Goal: Task Accomplishment & Management: Complete application form

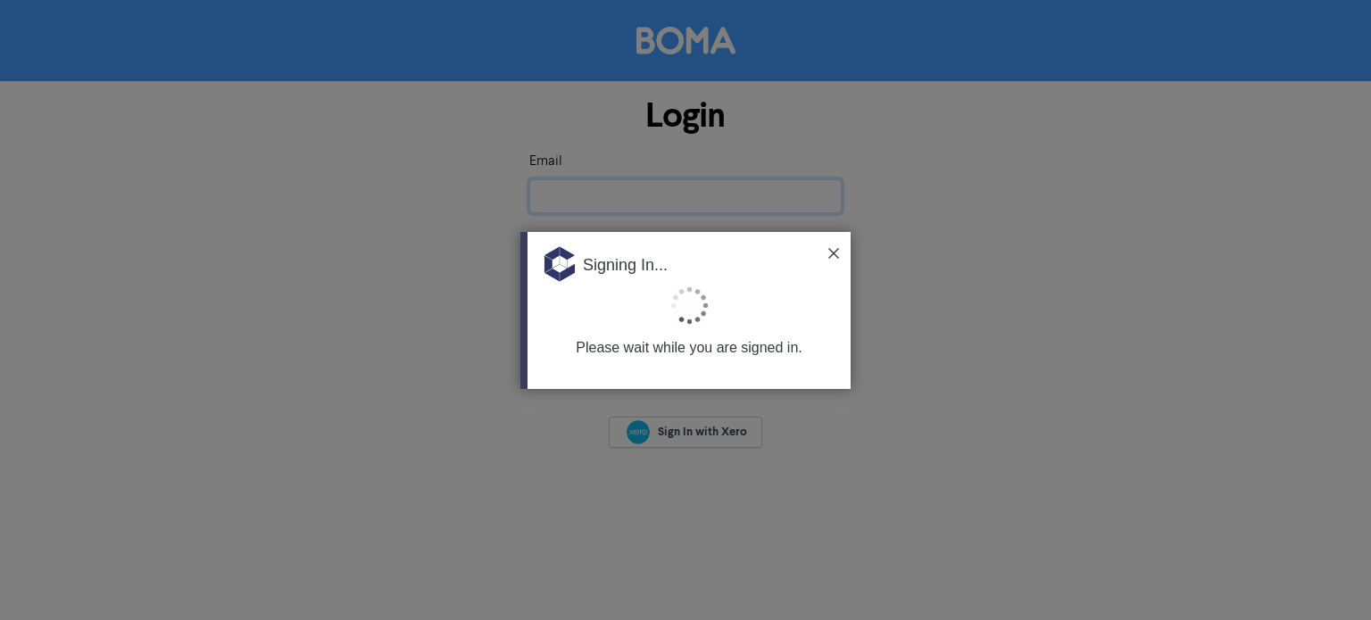
type input "[EMAIL_ADDRESS][DOMAIN_NAME]"
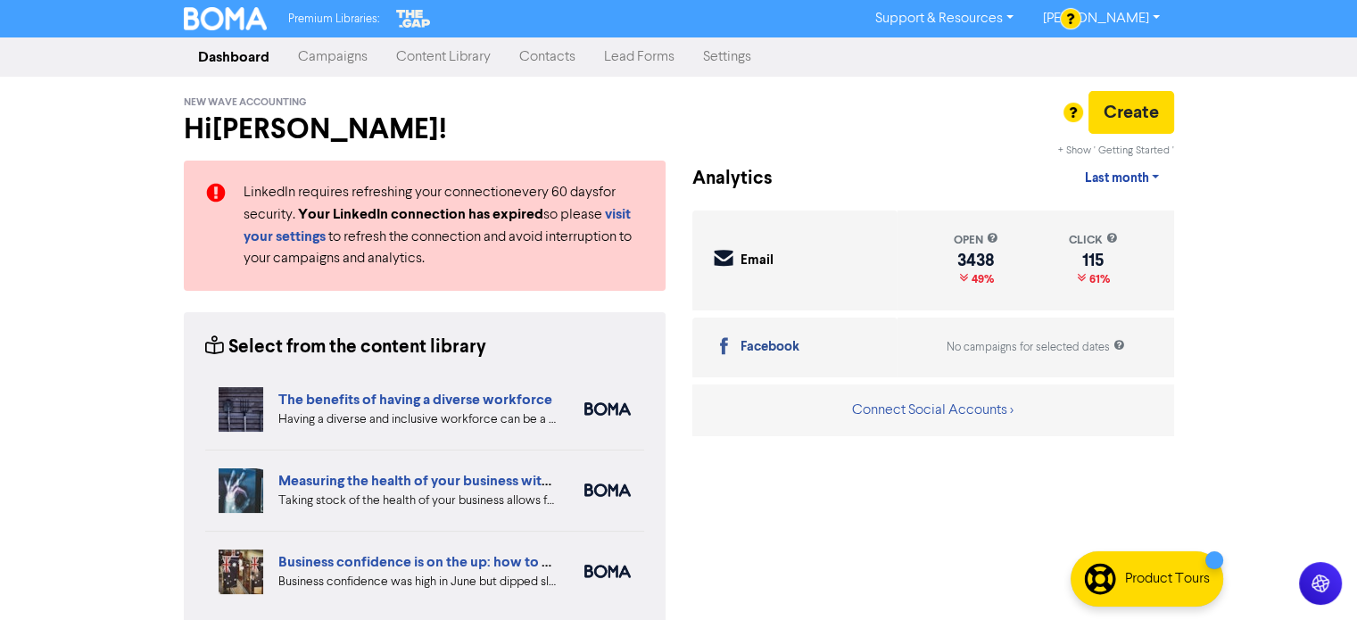
click at [717, 59] on link "Settings" at bounding box center [727, 57] width 77 height 36
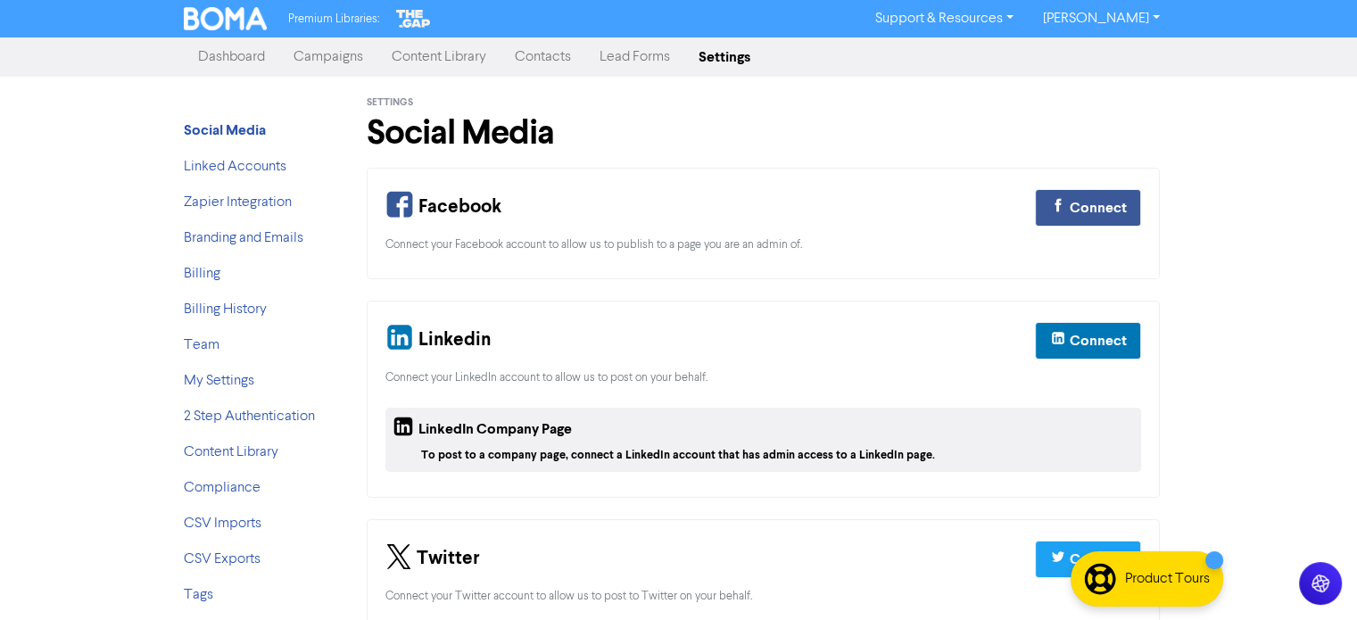
click at [550, 53] on link "Contacts" at bounding box center [543, 57] width 85 height 36
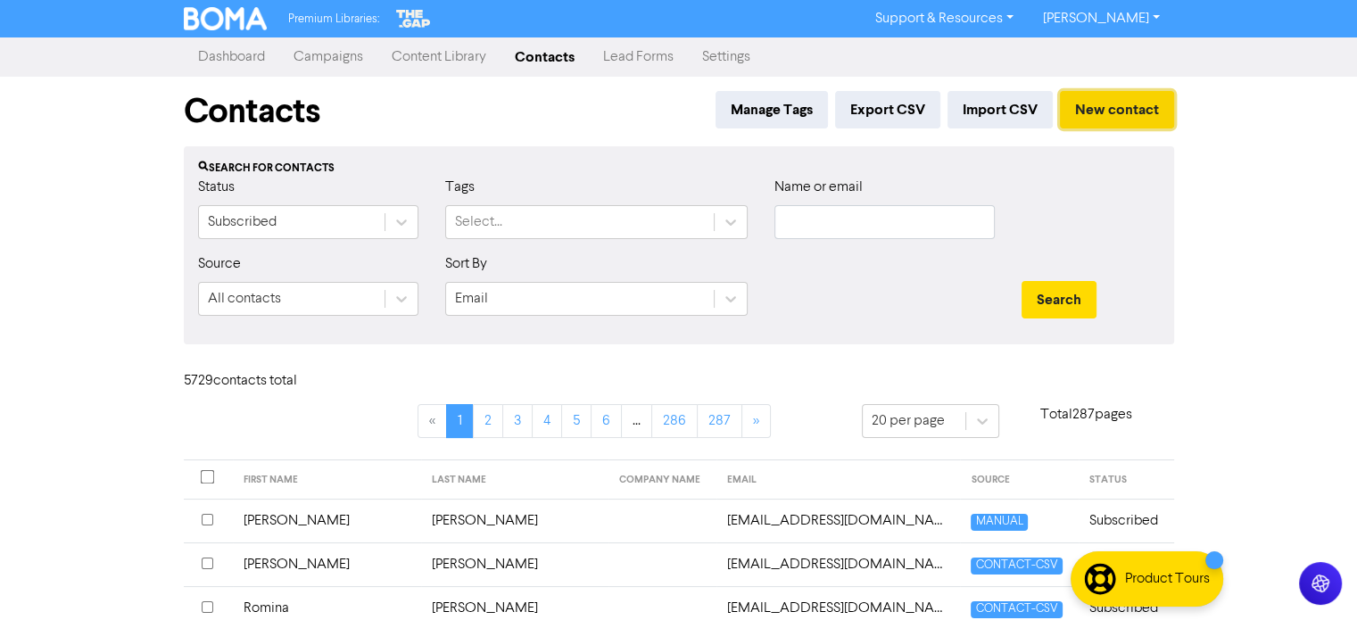
click at [1115, 104] on button "New contact" at bounding box center [1117, 109] width 114 height 37
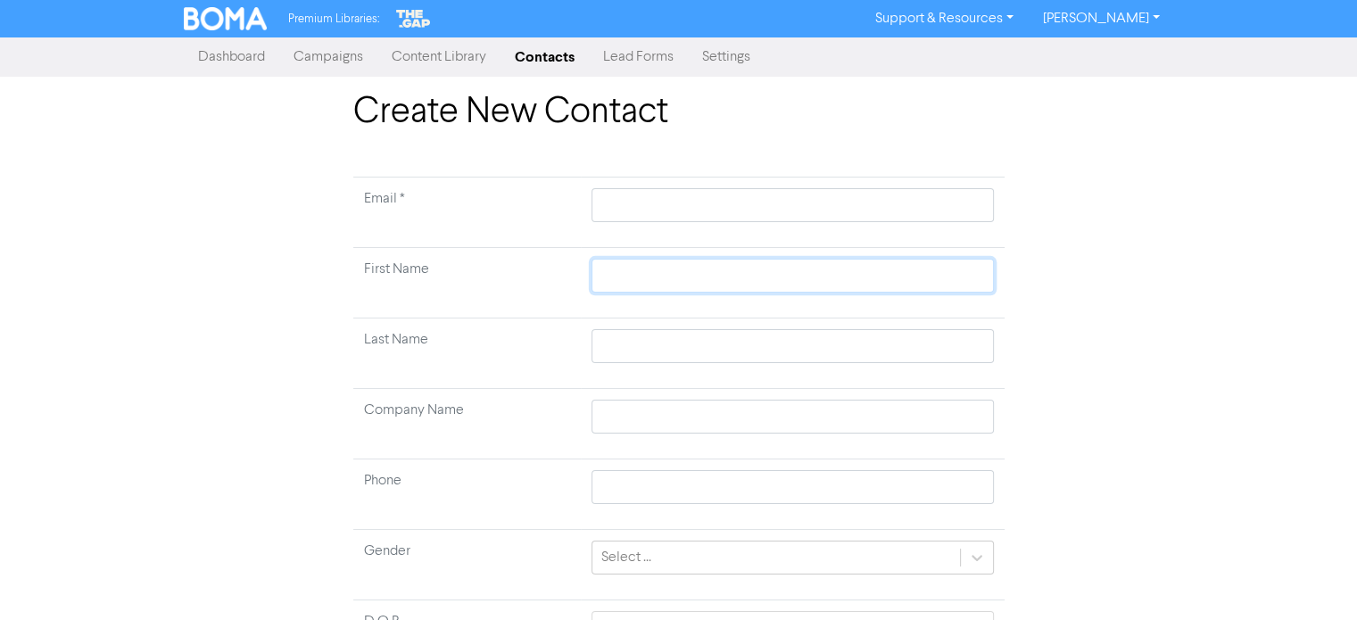
click at [618, 281] on input "text" at bounding box center [793, 276] width 402 height 34
paste input "[PERSON_NAME] [PERSON_NAME]"
type input "[PERSON_NAME] [PERSON_NAME]"
drag, startPoint x: 678, startPoint y: 275, endPoint x: 748, endPoint y: 288, distance: 70.9
click at [748, 288] on input "[PERSON_NAME] [PERSON_NAME]" at bounding box center [793, 276] width 402 height 34
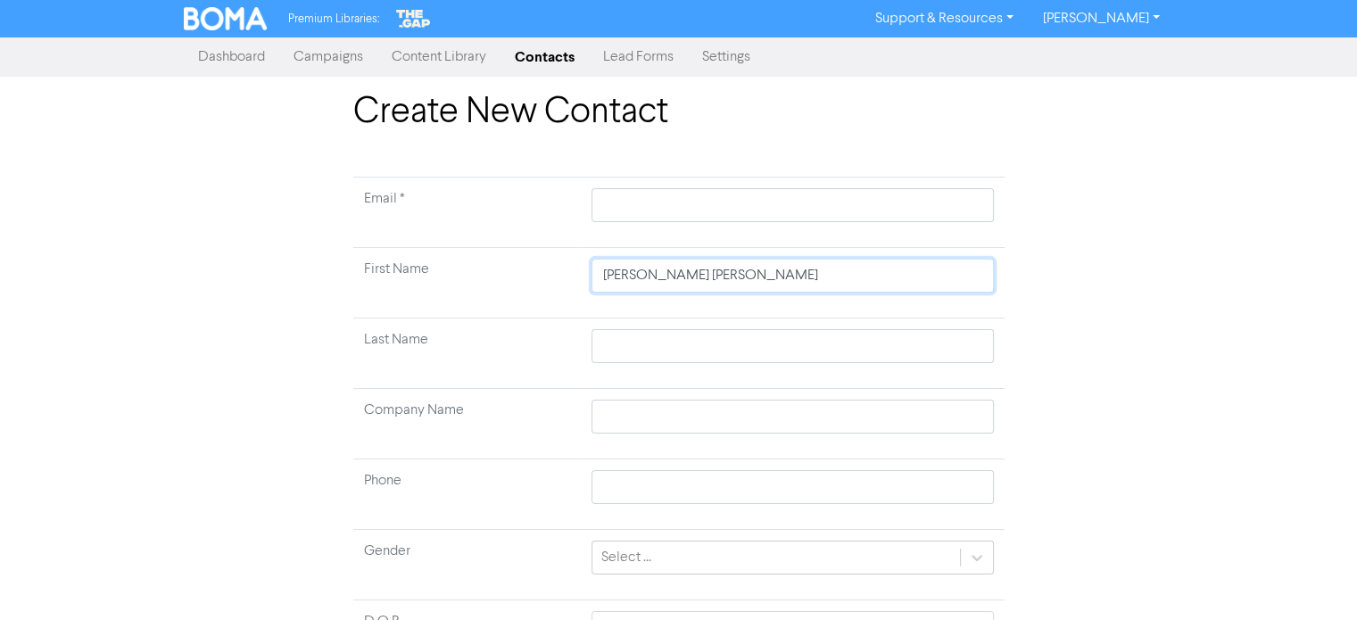
type input "[PERSON_NAME] [PERSON_NAME]"
click at [669, 347] on input "text" at bounding box center [793, 346] width 402 height 34
paste input "[PERSON_NAME]"
type input "[PERSON_NAME]"
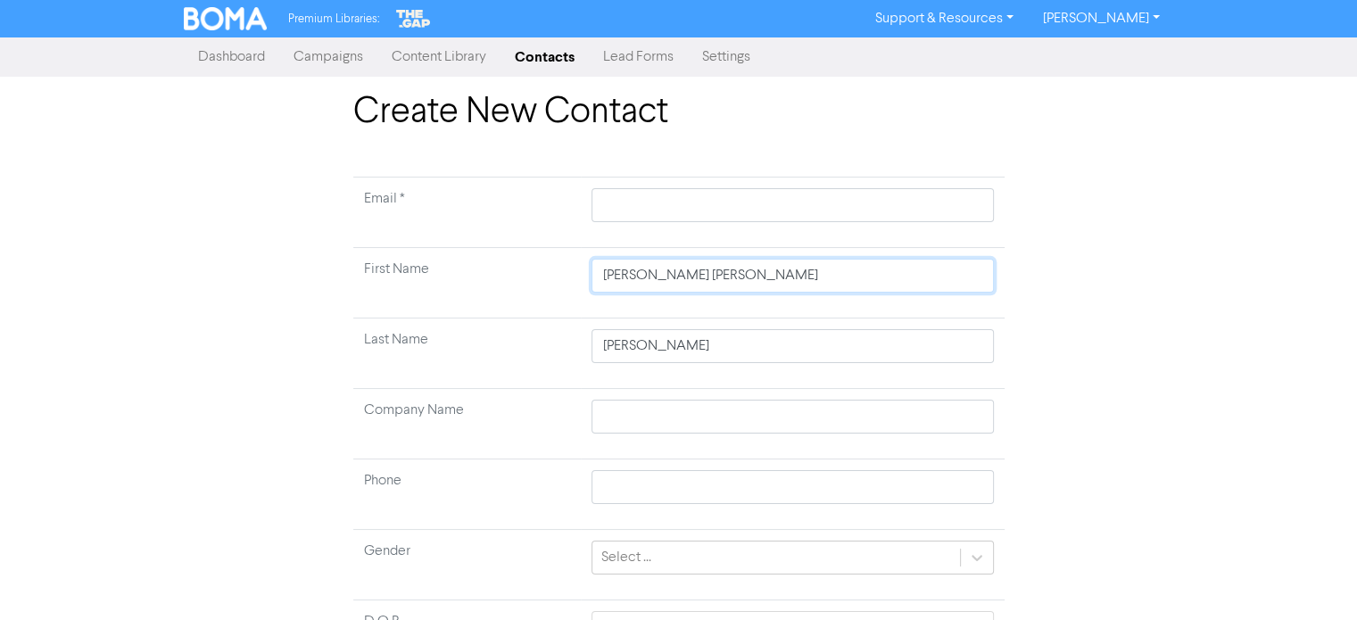
drag, startPoint x: 735, startPoint y: 274, endPoint x: 650, endPoint y: 281, distance: 86.0
click at [650, 281] on input "[PERSON_NAME] [PERSON_NAME]" at bounding box center [793, 276] width 402 height 34
type input "[PERSON_NAME]"
click at [626, 210] on input "text" at bounding box center [793, 205] width 402 height 34
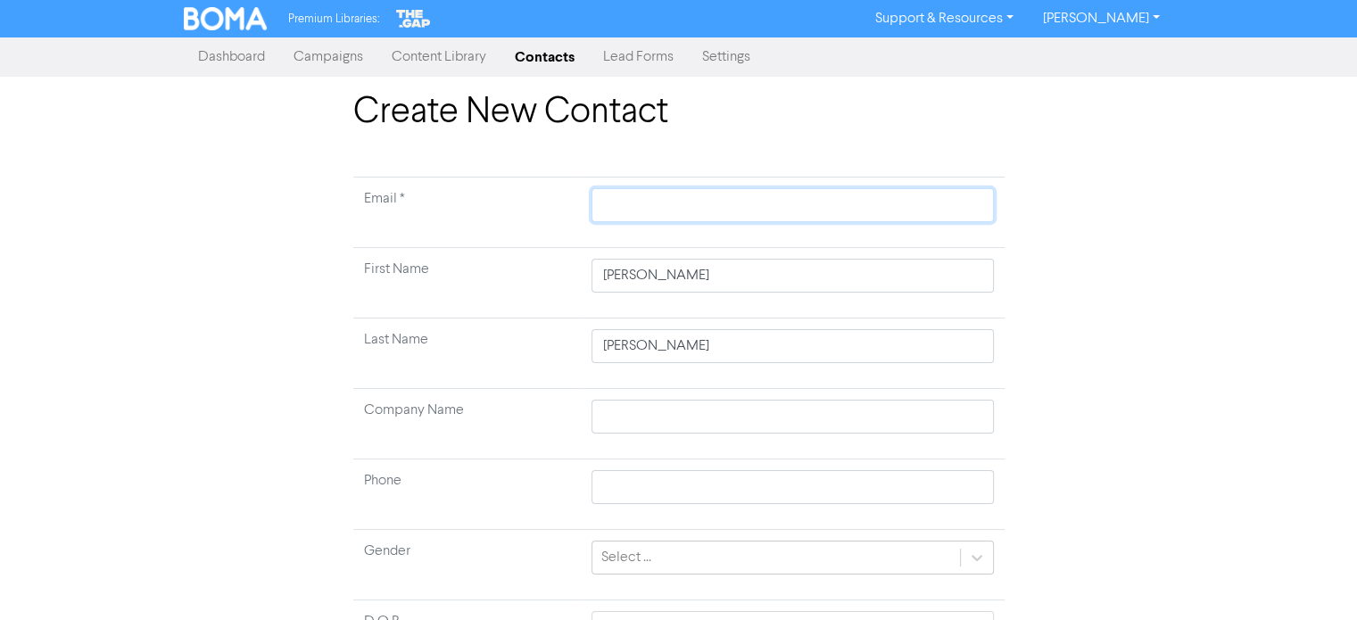
paste input "[EMAIL_ADDRESS][DOMAIN_NAME]"
type input "[EMAIL_ADDRESS][DOMAIN_NAME]"
click at [643, 418] on input "text" at bounding box center [793, 417] width 402 height 34
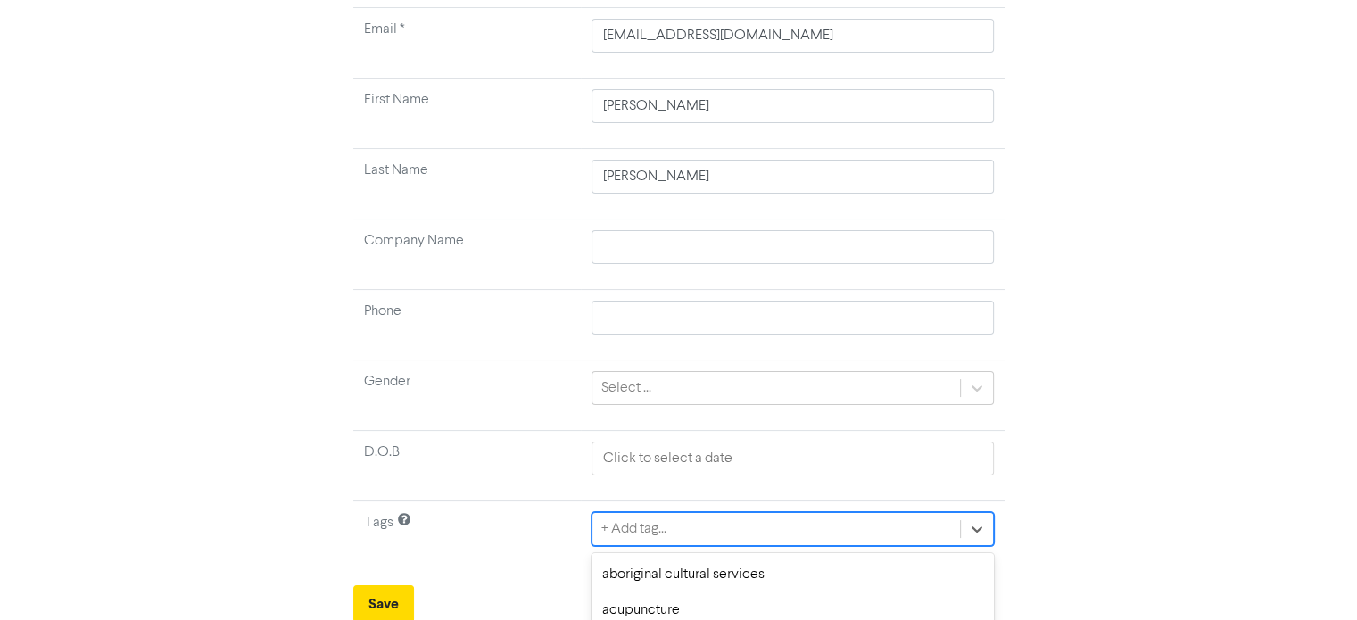
scroll to position [368, 0]
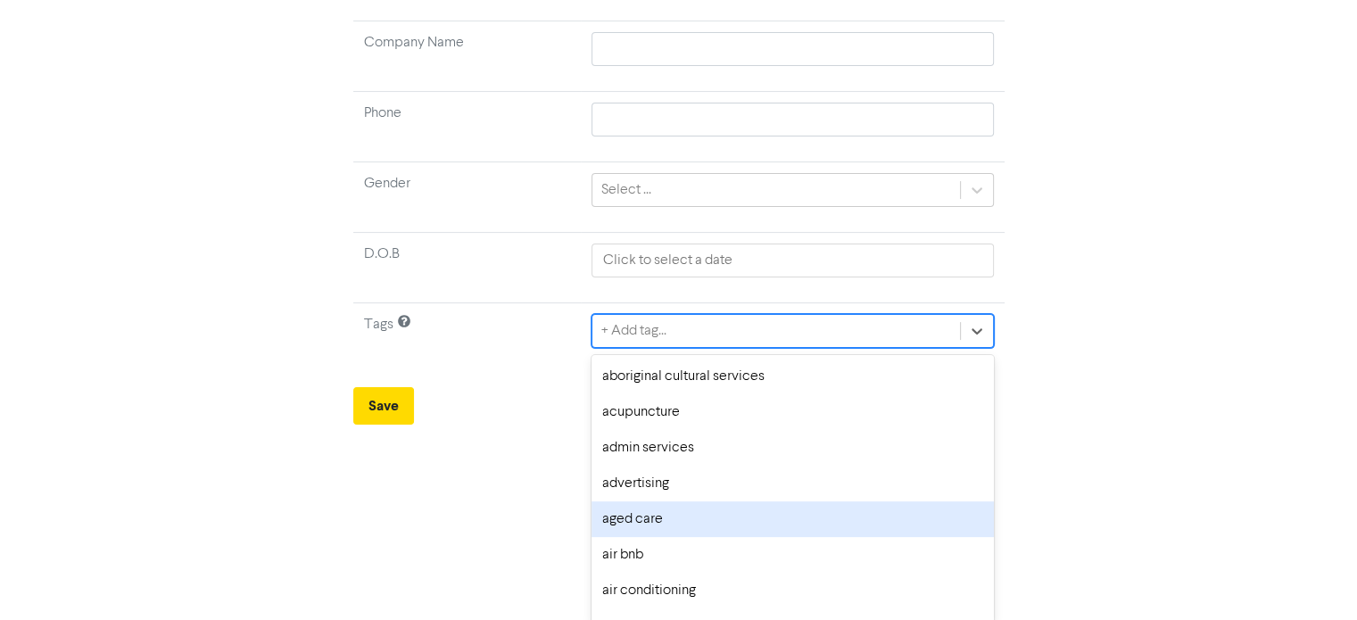
click at [673, 348] on div "option aged care focused, 5 of 287. 287 results available. Use Up and Down to c…" at bounding box center [793, 331] width 402 height 34
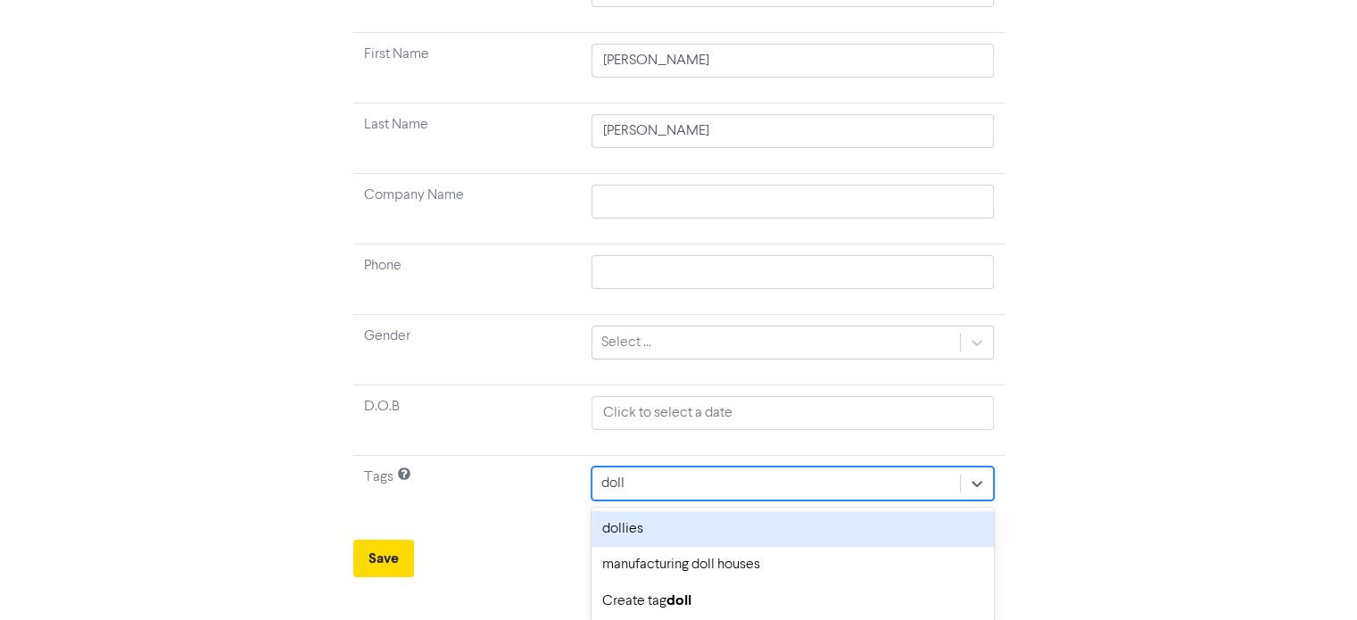
type input "dolli"
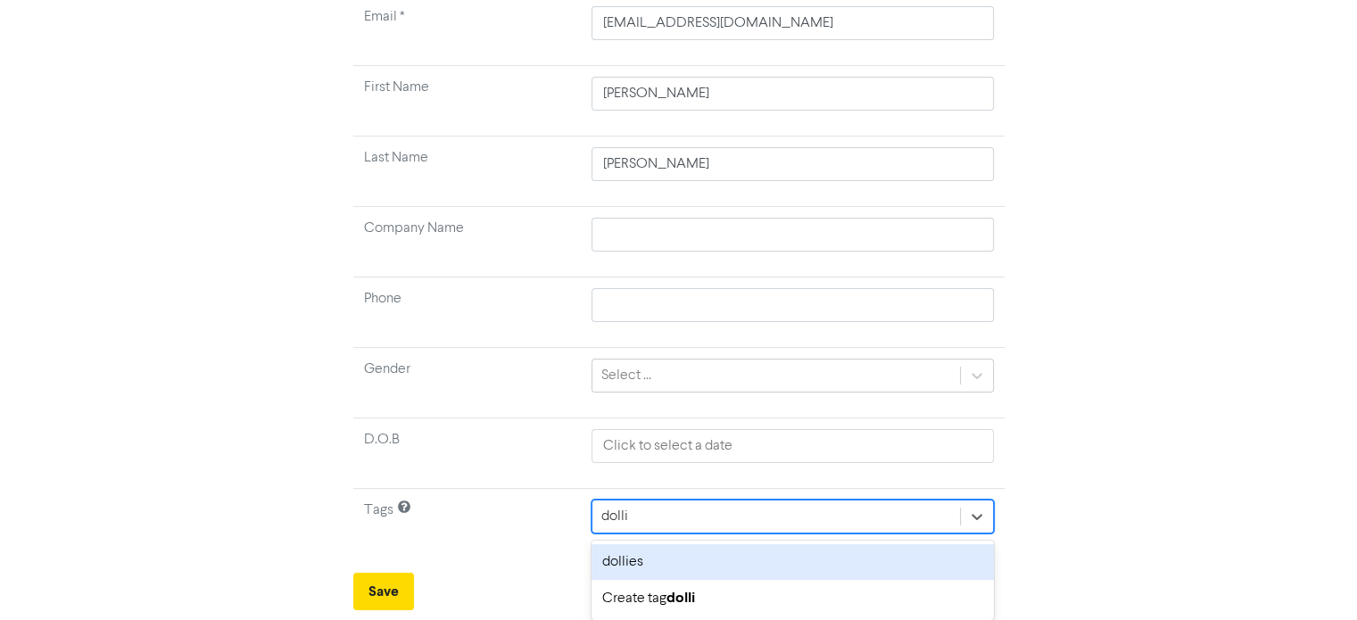
scroll to position [179, 0]
click at [658, 569] on div "dollies" at bounding box center [793, 565] width 402 height 36
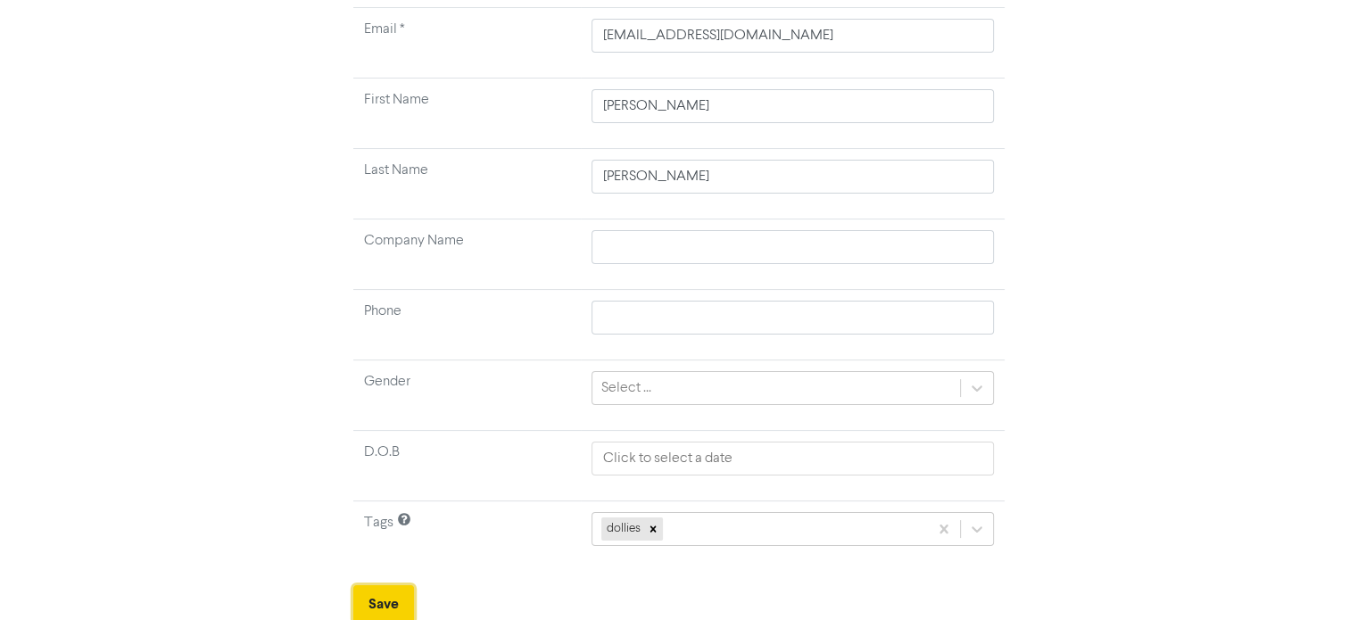
click at [367, 594] on button "Save" at bounding box center [383, 603] width 61 height 37
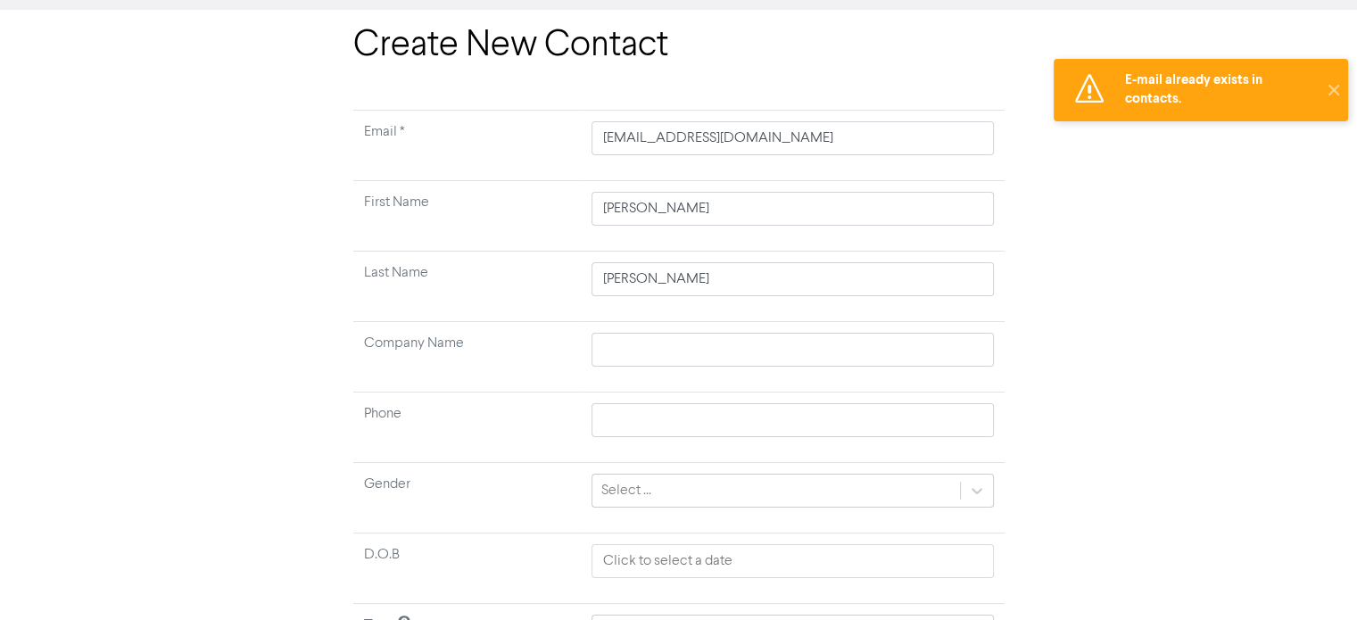
scroll to position [0, 0]
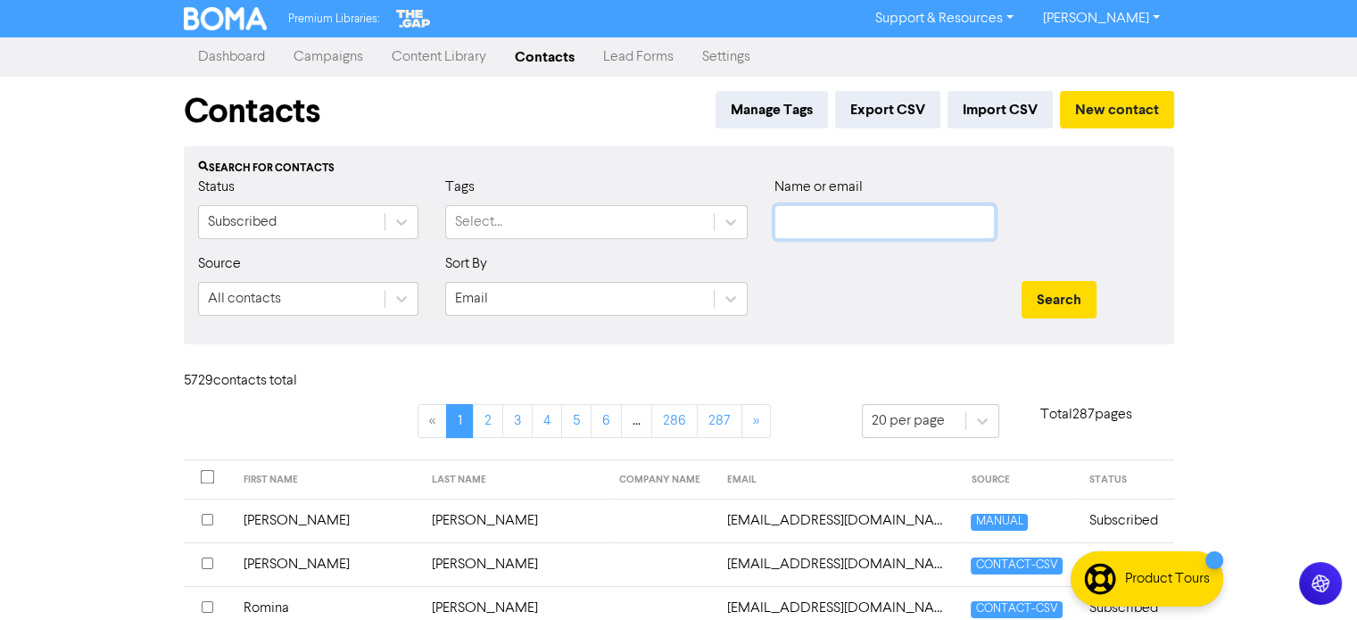
click at [842, 220] on input "text" at bounding box center [885, 222] width 220 height 34
paste input "[EMAIL_ADDRESS][DOMAIN_NAME]"
type input "[EMAIL_ADDRESS][DOMAIN_NAME]"
click at [1059, 292] on button "Search" at bounding box center [1059, 299] width 75 height 37
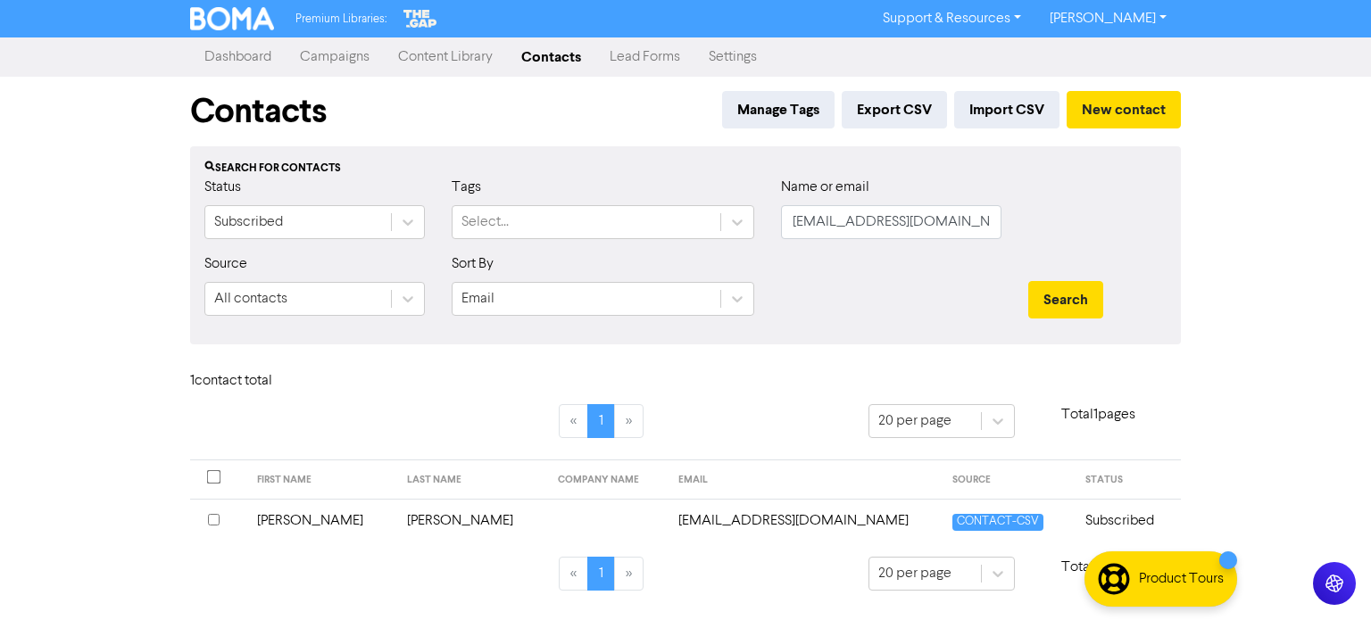
click at [407, 516] on td "[PERSON_NAME]" at bounding box center [471, 521] width 151 height 44
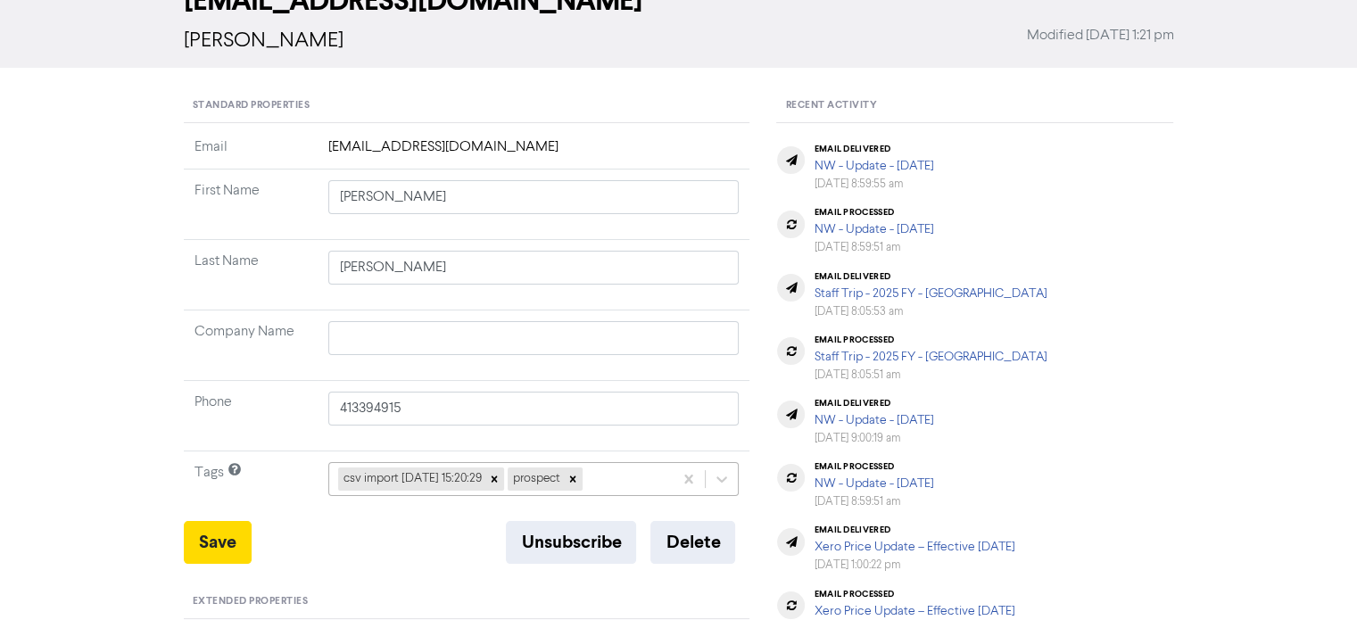
scroll to position [264, 0]
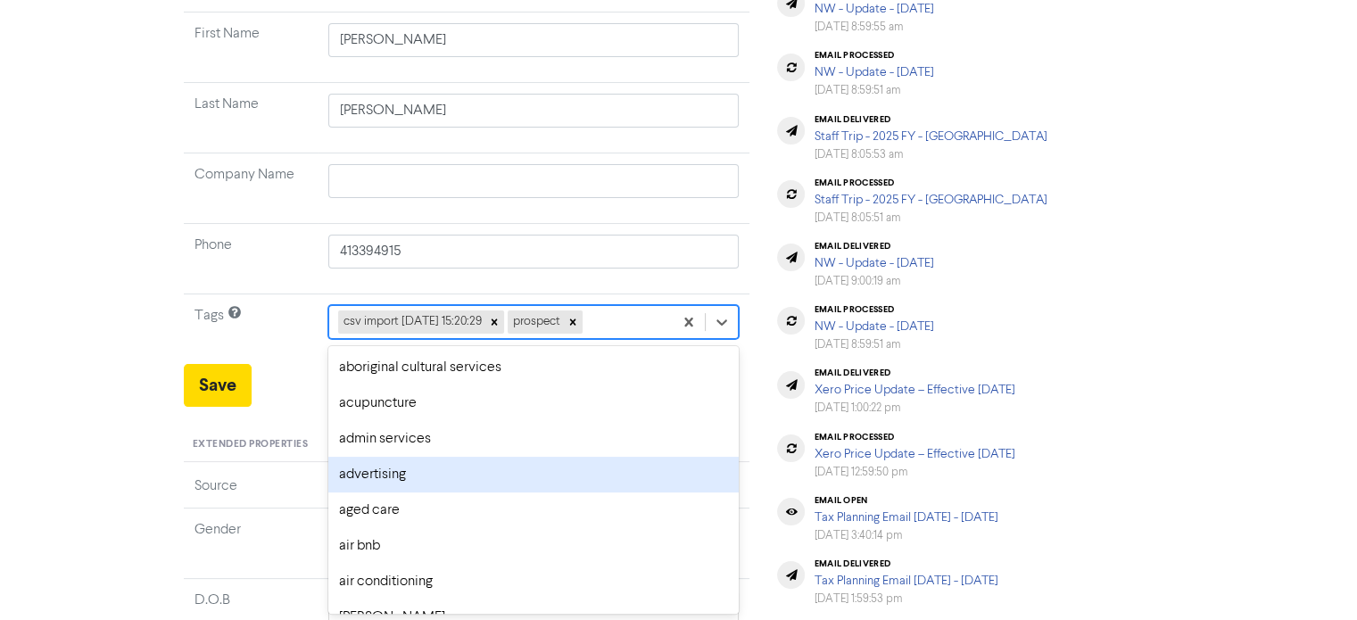
click at [625, 339] on div "option advertising focused, 4 of 287. 285 results available. Use Up and Down to…" at bounding box center [533, 322] width 411 height 34
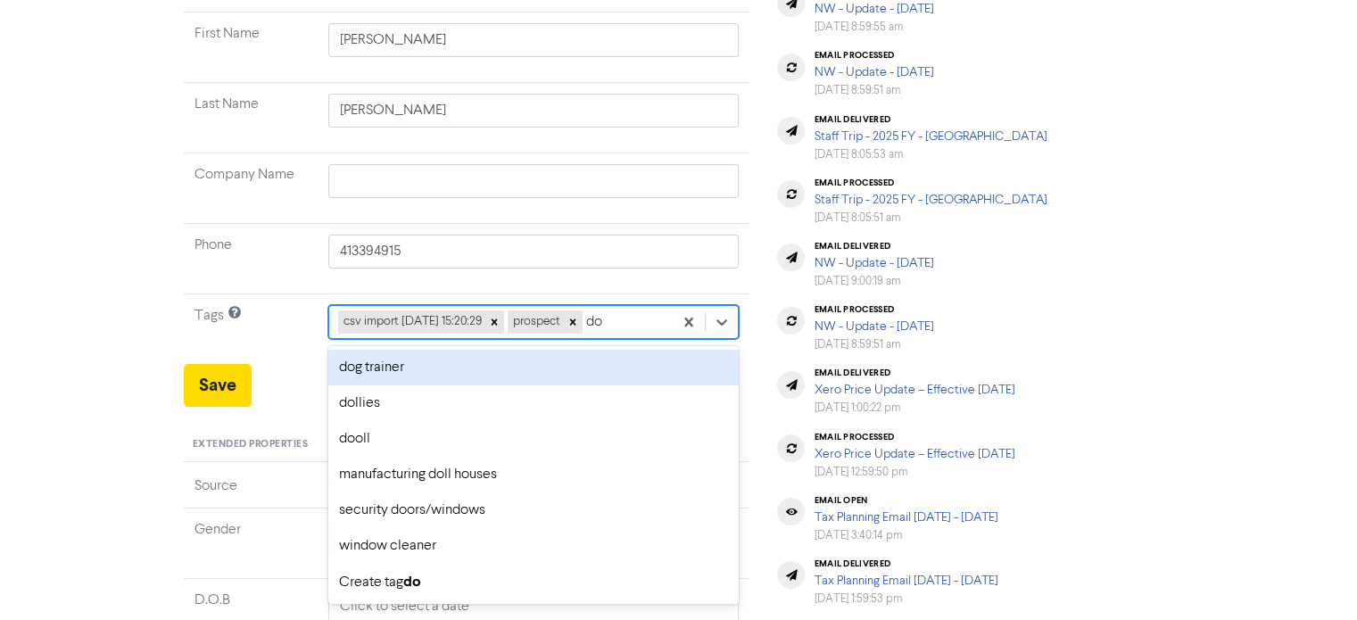
type input "dol"
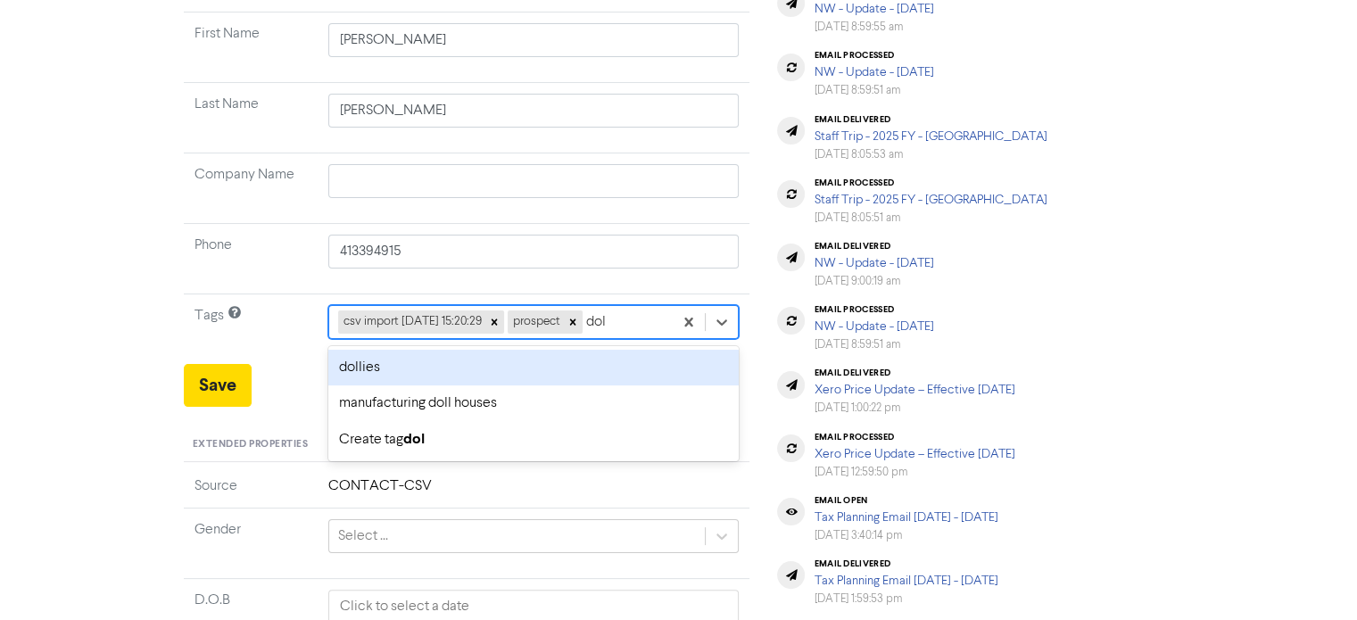
click at [381, 369] on div "dollies" at bounding box center [533, 368] width 411 height 36
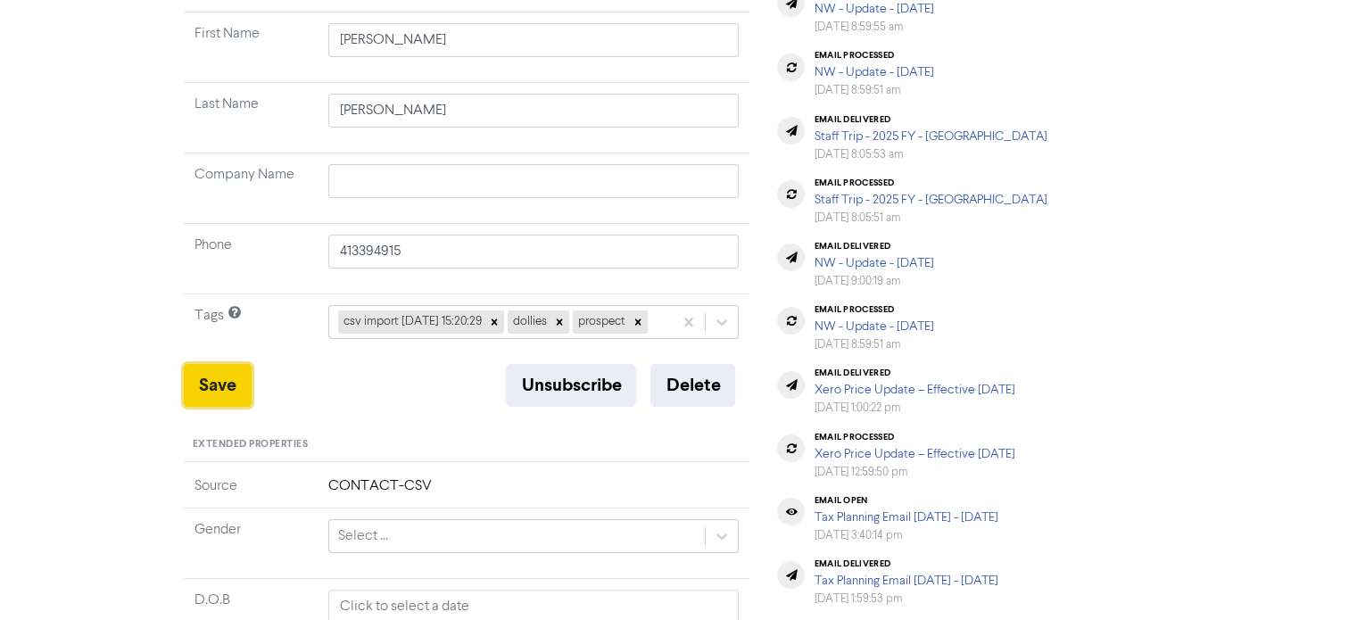
click at [222, 402] on button "Save" at bounding box center [218, 385] width 68 height 43
